Goal: Information Seeking & Learning: Learn about a topic

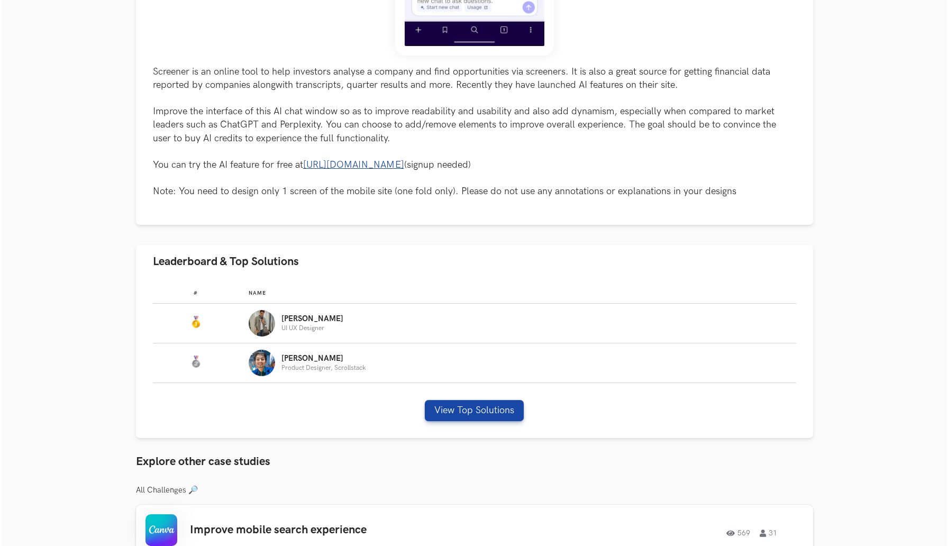
scroll to position [434, 0]
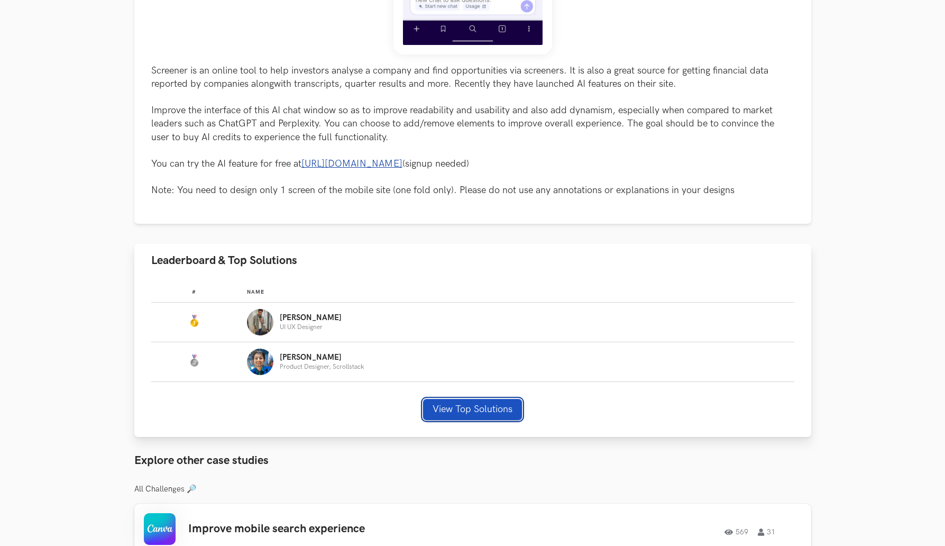
click at [454, 413] on button "View Top Solutions" at bounding box center [472, 409] width 99 height 21
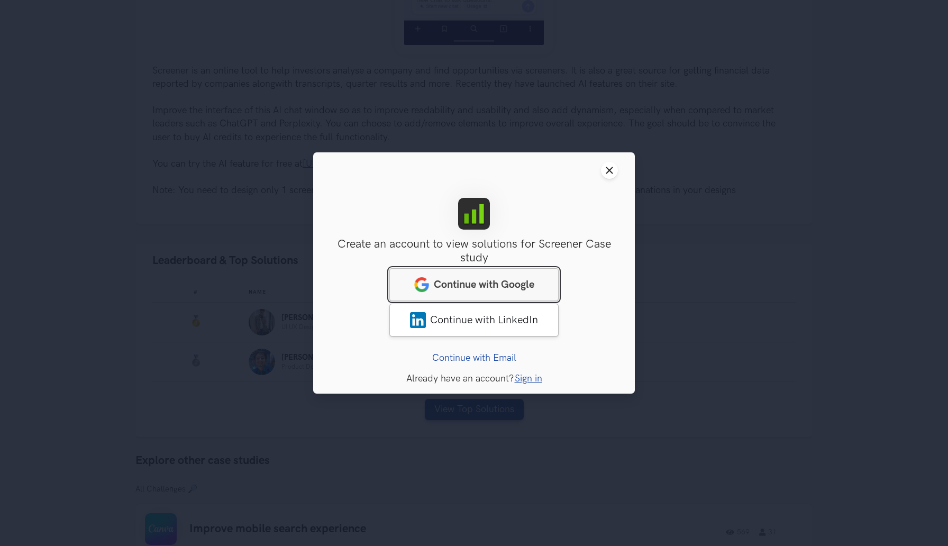
click at [495, 273] on link "Continue with Google" at bounding box center [473, 284] width 169 height 33
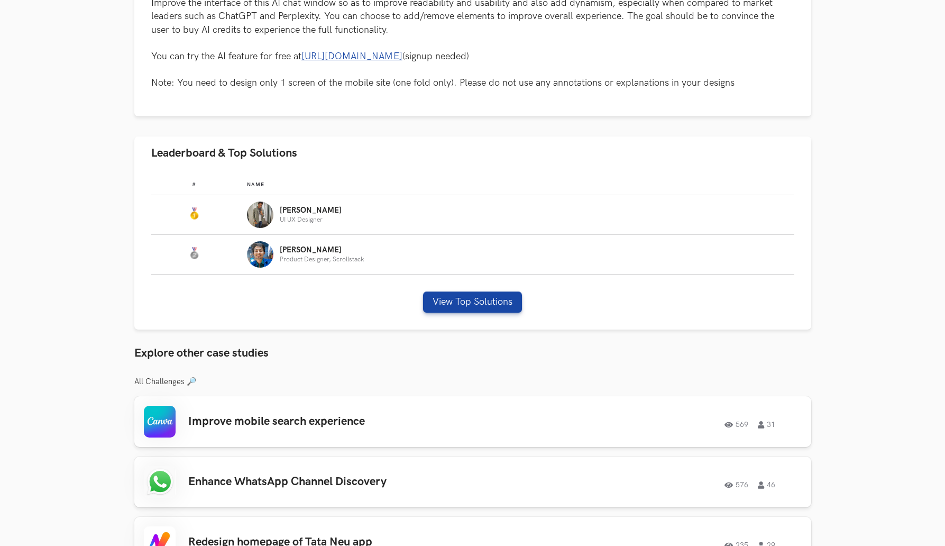
scroll to position [542, 0]
click at [503, 296] on button "View Top Solutions" at bounding box center [472, 301] width 99 height 21
